Goal: Information Seeking & Learning: Stay updated

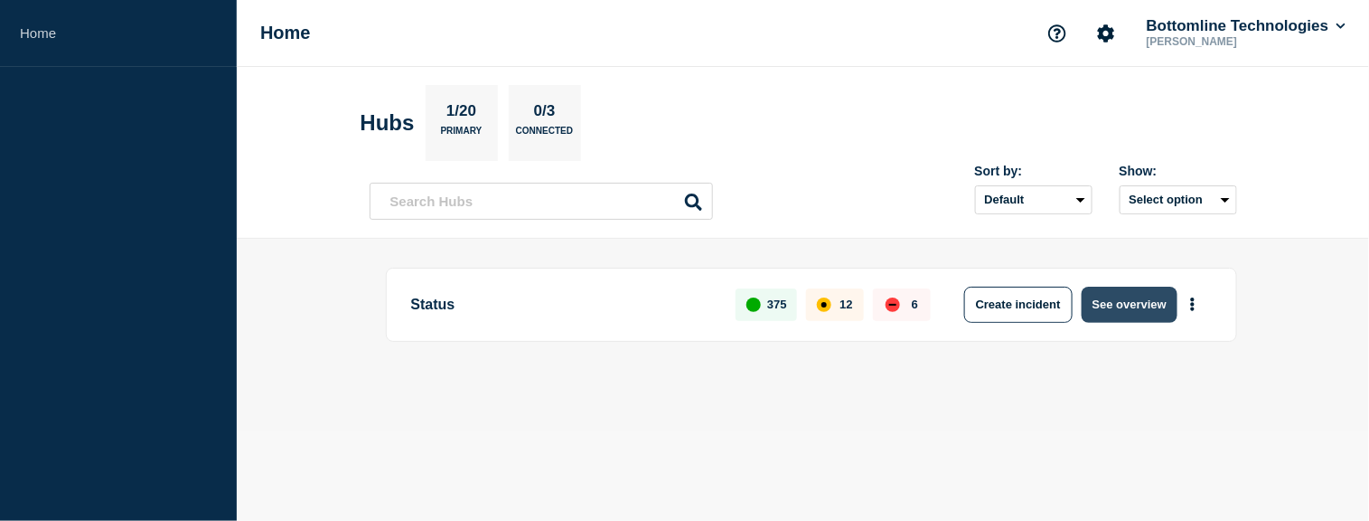
click at [1157, 296] on button "See overview" at bounding box center [1130, 305] width 96 height 36
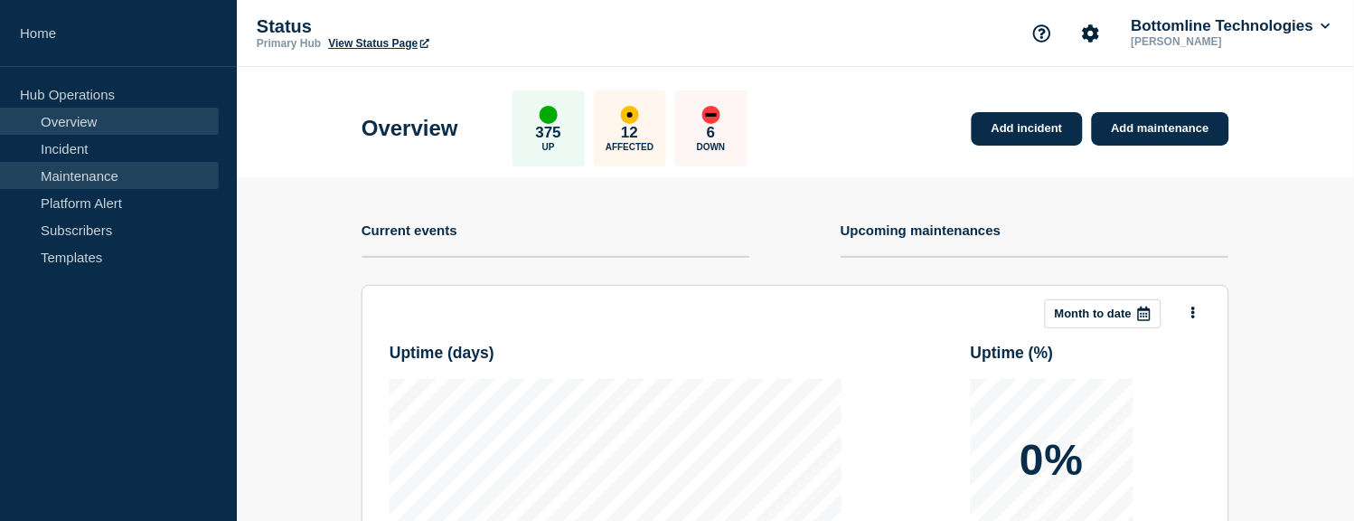
click at [100, 182] on link "Maintenance" at bounding box center [109, 175] width 219 height 27
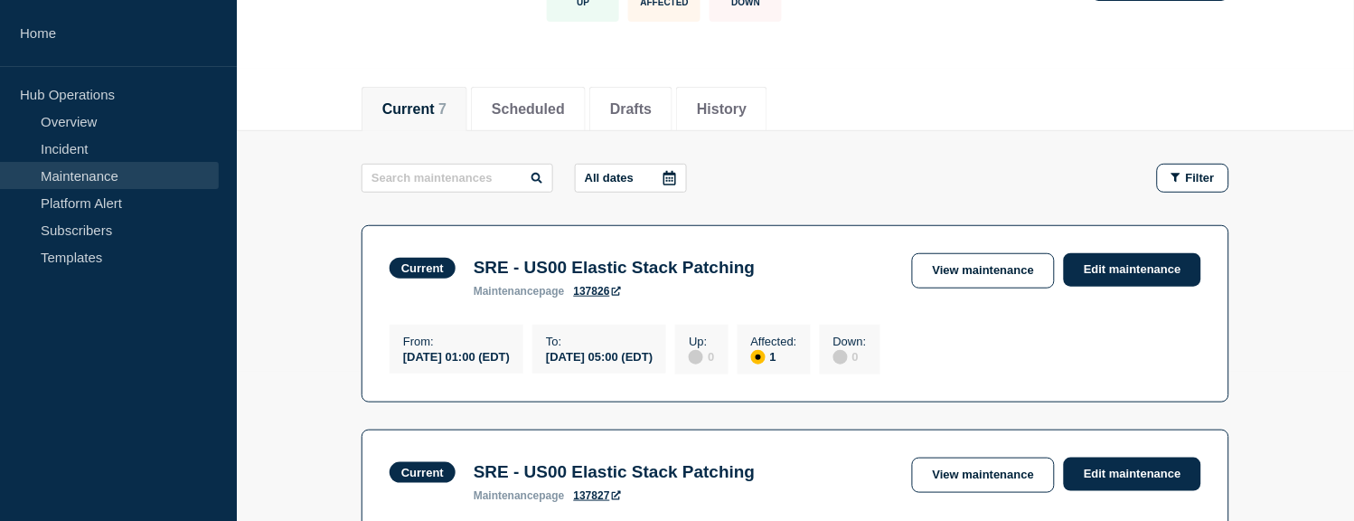
scroll to position [151, 0]
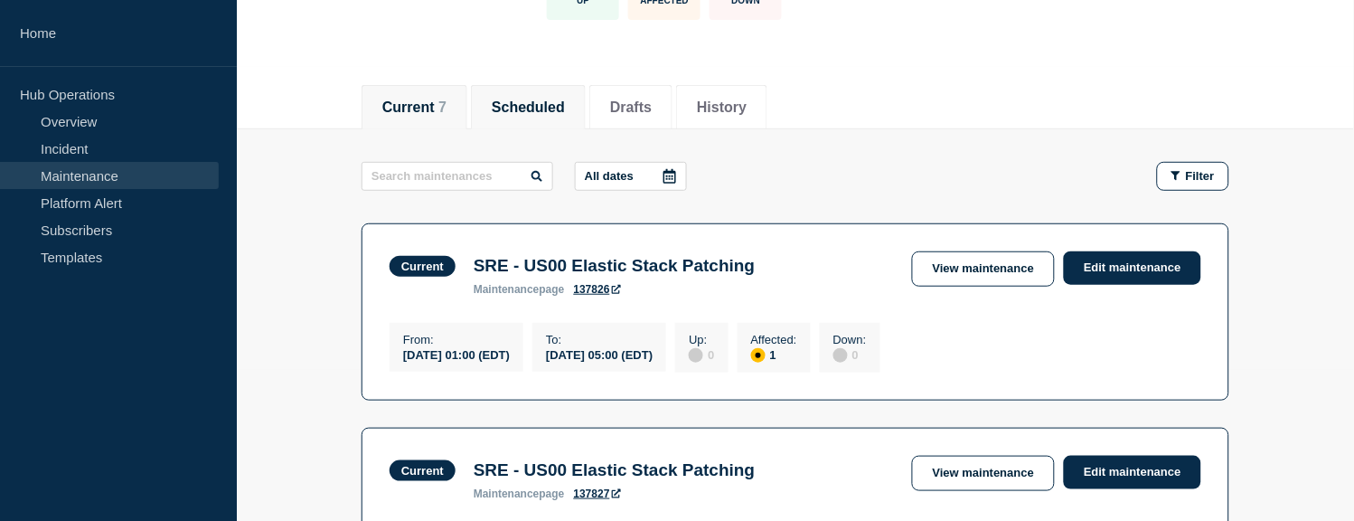
click at [531, 101] on button "Scheduled" at bounding box center [528, 107] width 73 height 16
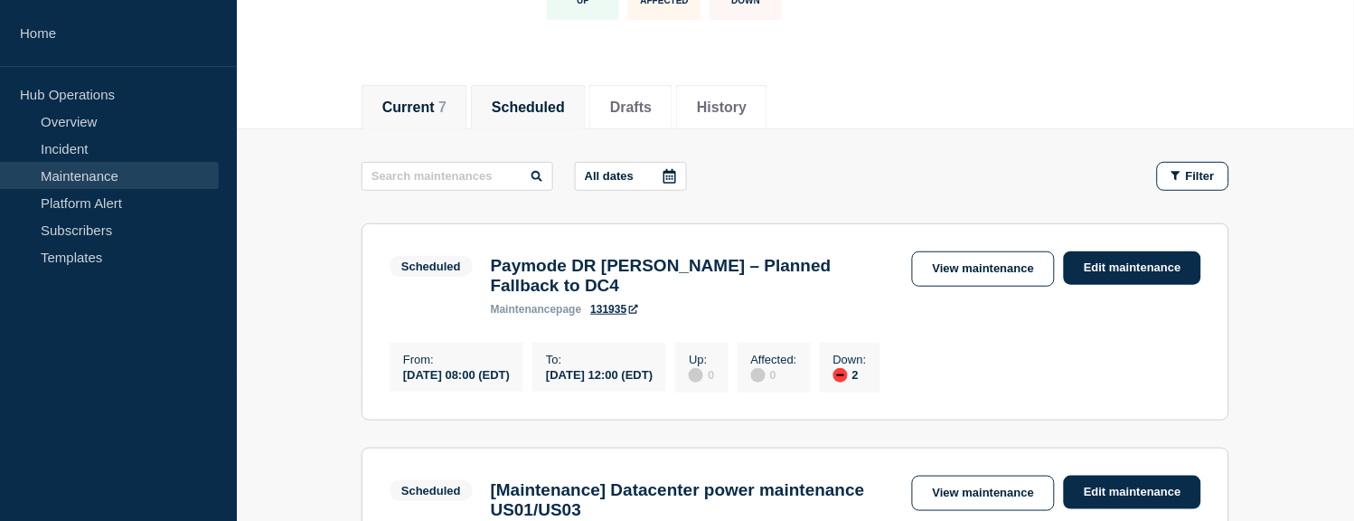
click at [428, 104] on button "Current 7" at bounding box center [414, 107] width 64 height 16
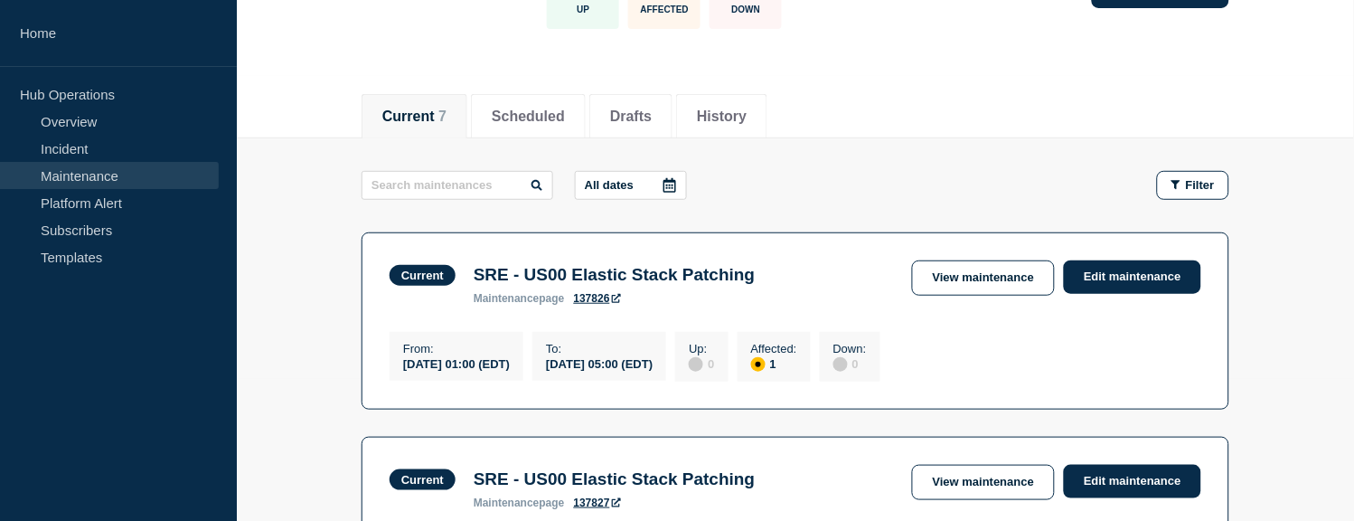
scroll to position [103, 0]
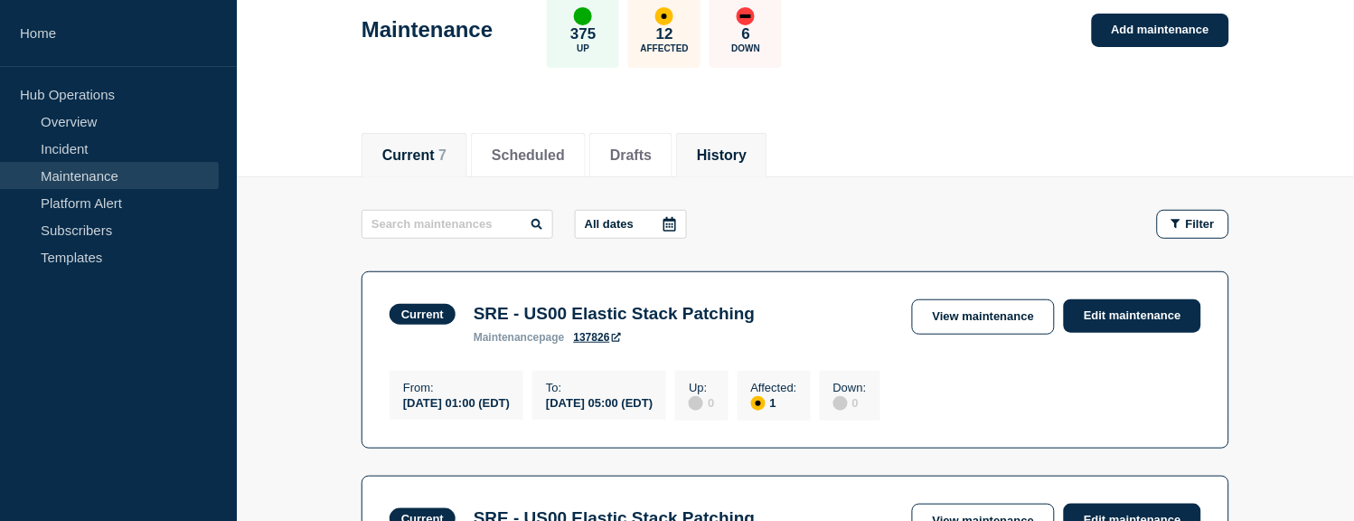
click at [743, 164] on li "History" at bounding box center [721, 155] width 91 height 44
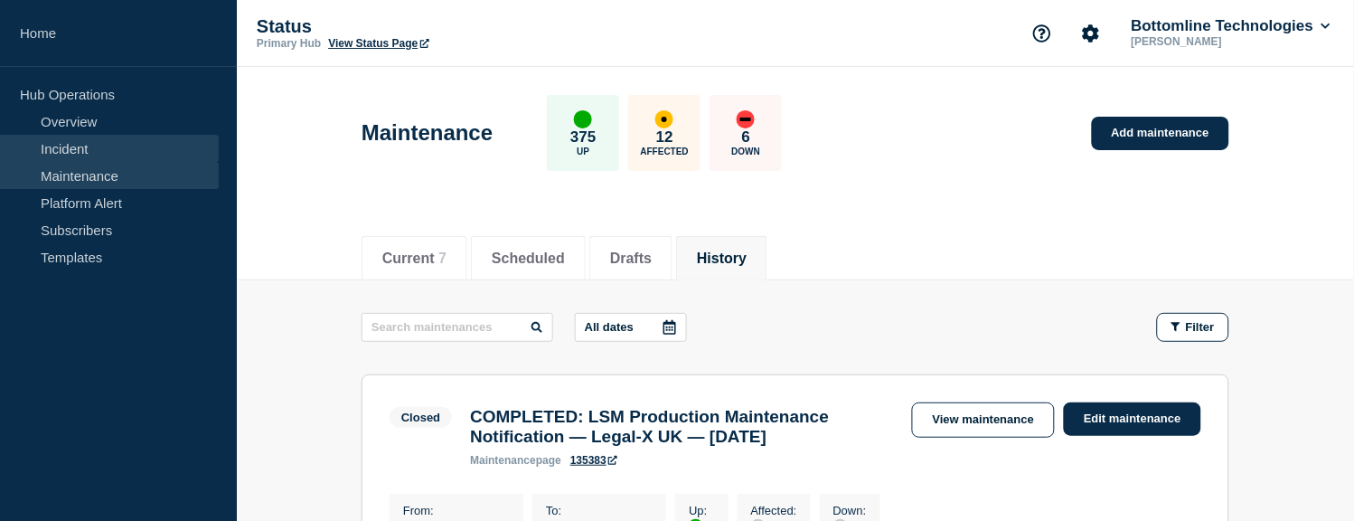
click at [71, 146] on link "Incident" at bounding box center [109, 148] width 219 height 27
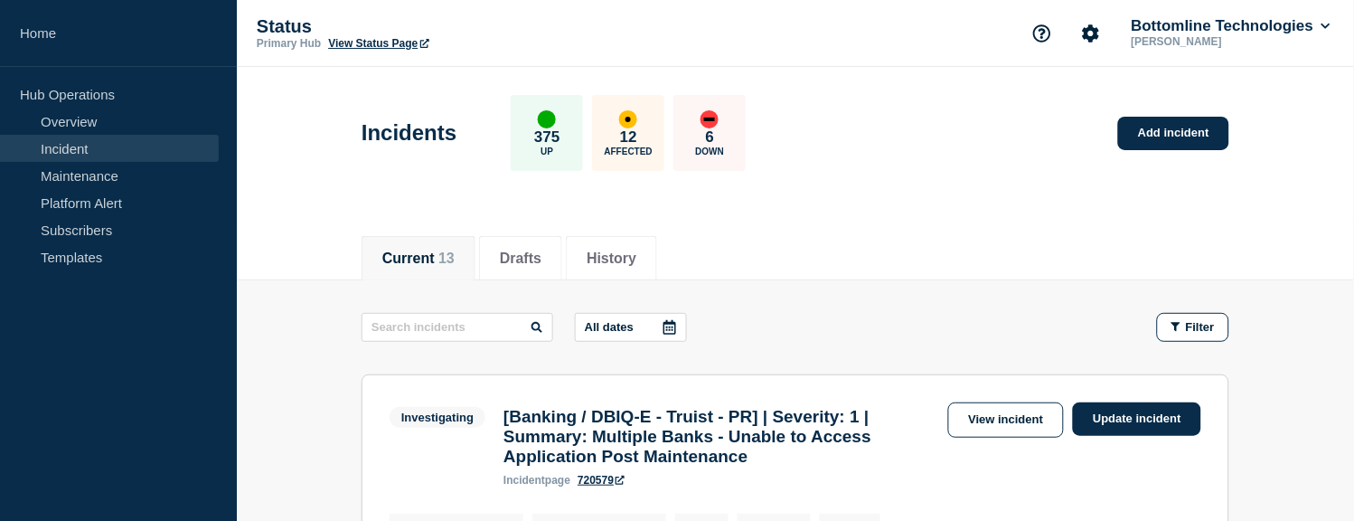
click at [443, 257] on button "Current 13" at bounding box center [418, 258] width 72 height 16
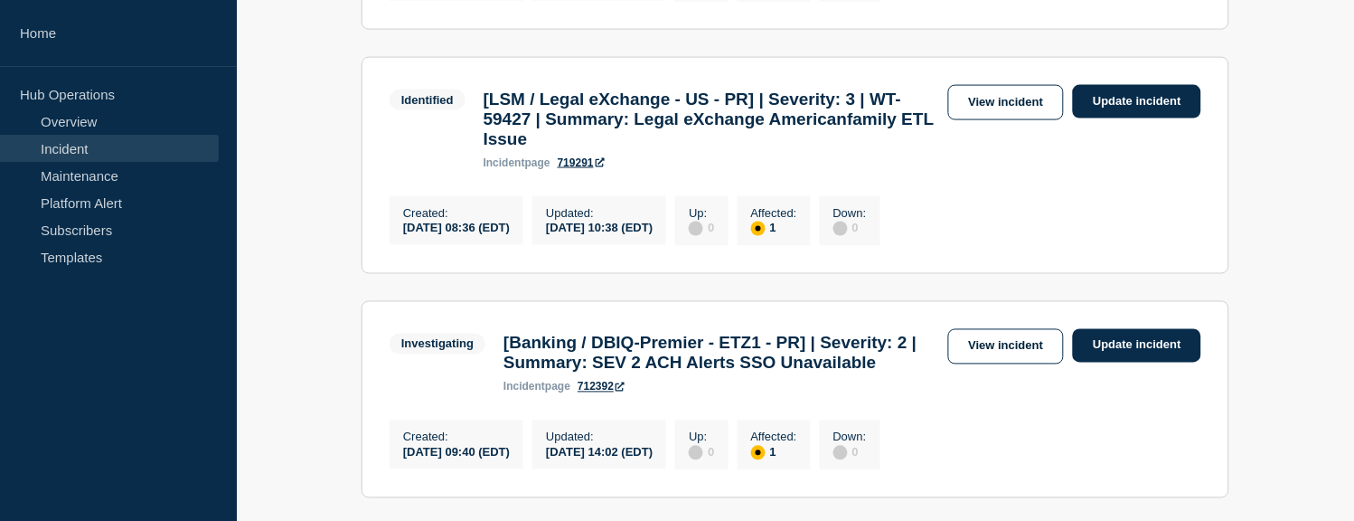
scroll to position [2071, 0]
